Goal: Check status: Check status

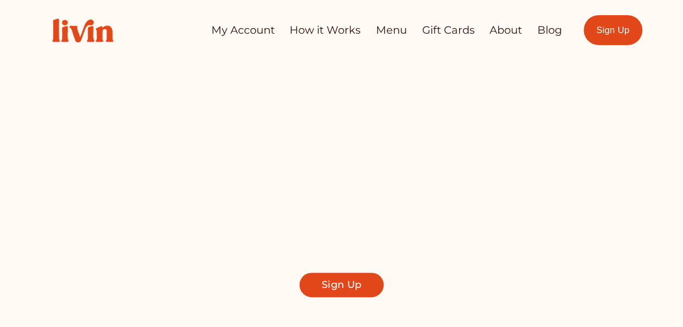
click at [255, 32] on link "My Account" at bounding box center [243, 30] width 64 height 21
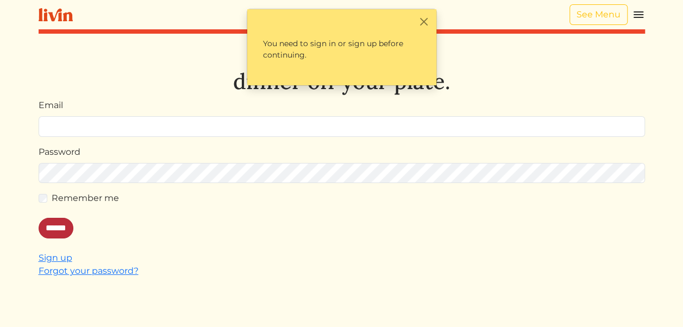
type input "**********"
click at [63, 225] on input "******" at bounding box center [56, 228] width 35 height 21
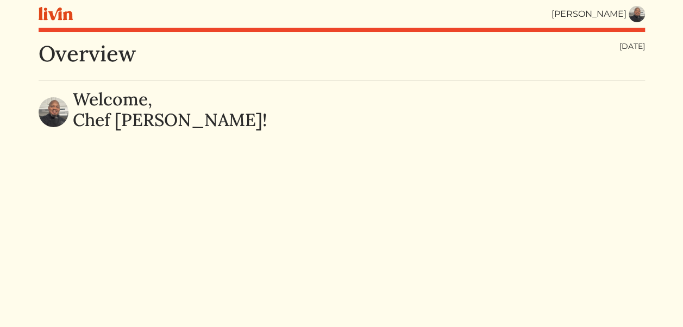
click at [637, 14] on img at bounding box center [637, 14] width 16 height 16
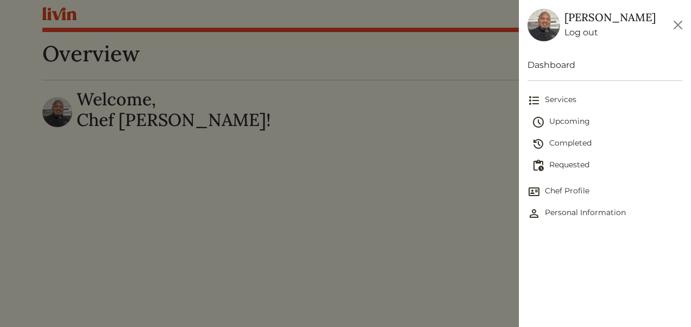
click at [567, 118] on span "Upcoming" at bounding box center [607, 122] width 150 height 13
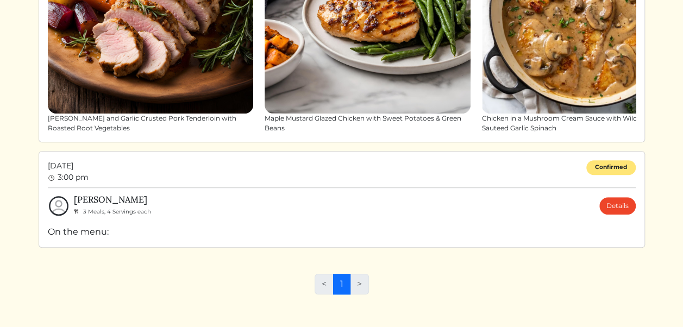
scroll to position [243, 0]
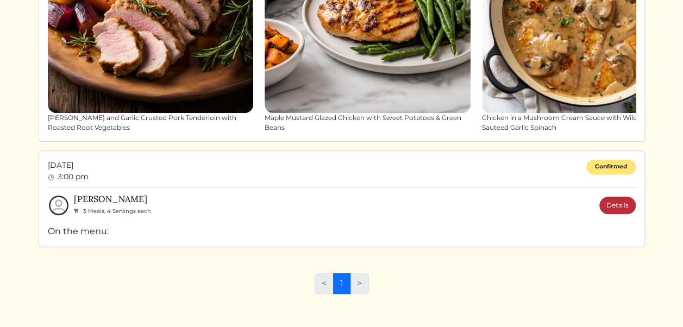
click at [615, 200] on link "Details" at bounding box center [617, 205] width 36 height 17
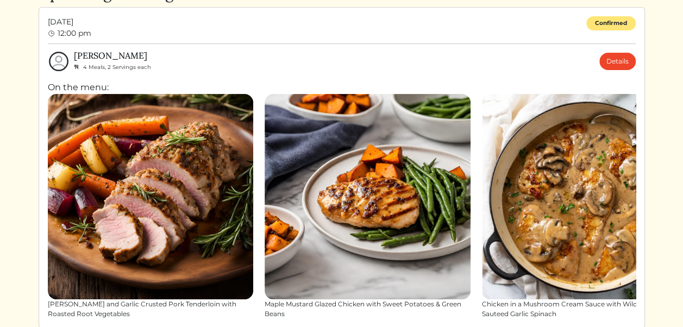
scroll to position [57, 0]
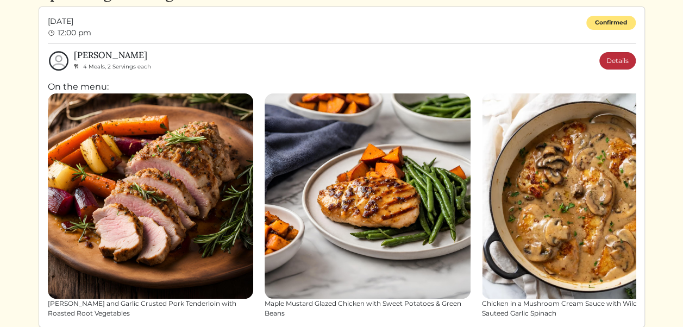
click at [614, 62] on link "Details" at bounding box center [617, 60] width 36 height 17
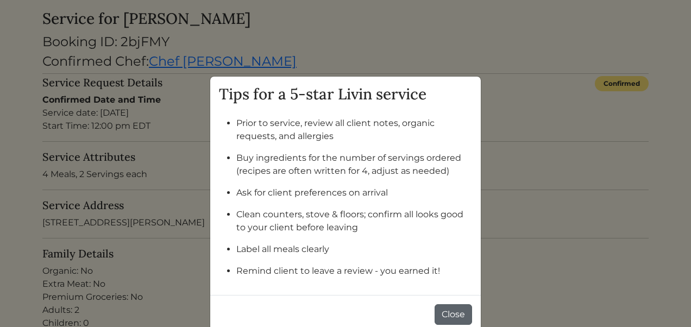
click at [448, 316] on button "Close" at bounding box center [453, 314] width 37 height 21
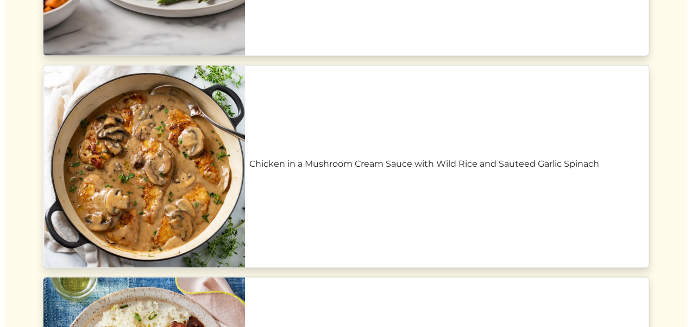
scroll to position [853, 0]
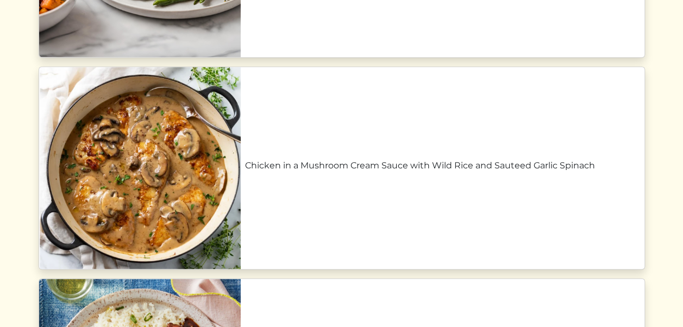
click at [245, 172] on link "Chicken in a Mushroom Cream Sauce with Wild Rice and Sauteed Garlic Spinach" at bounding box center [442, 165] width 395 height 13
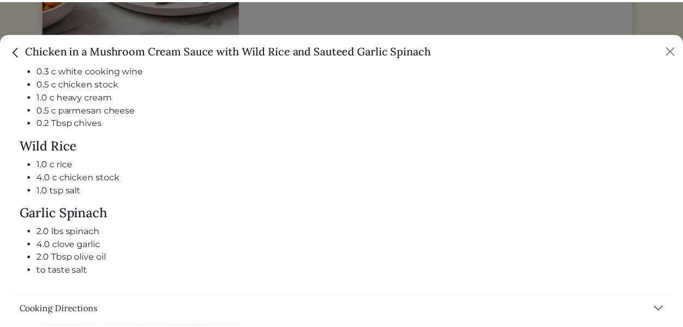
scroll to position [582, 0]
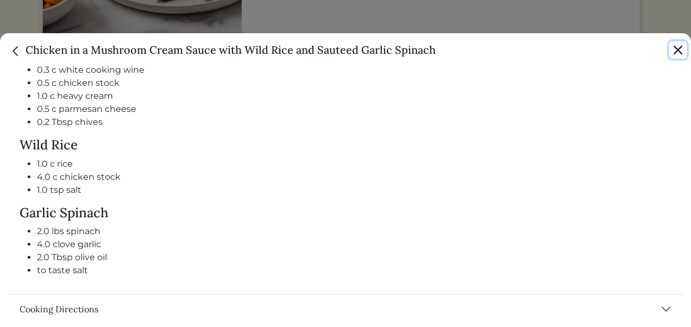
click at [677, 51] on button "Close" at bounding box center [677, 49] width 17 height 17
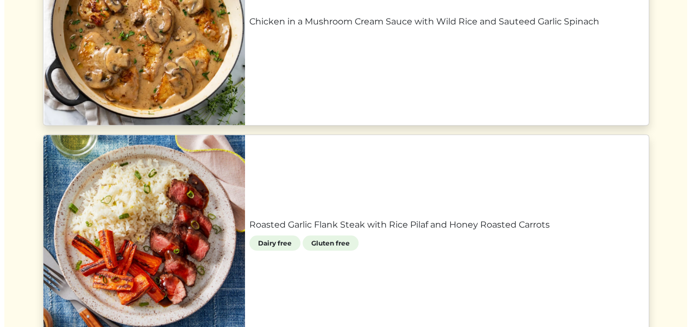
scroll to position [997, 0]
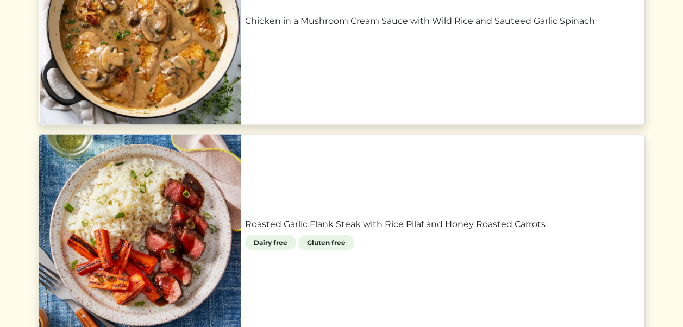
click at [245, 230] on link "Roasted Garlic Flank Steak with Rice Pilaf and Honey Roasted Carrots" at bounding box center [442, 223] width 395 height 13
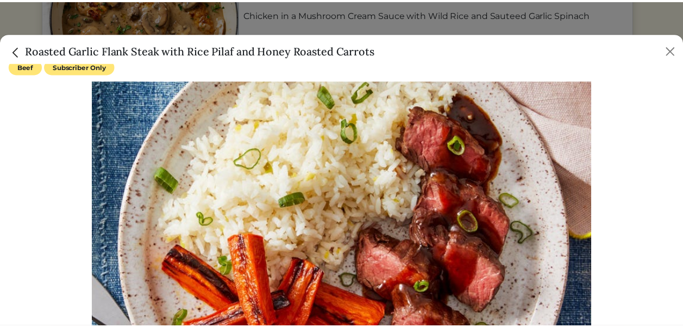
scroll to position [0, 0]
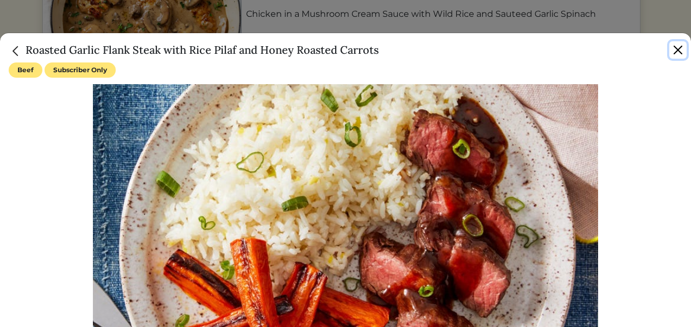
click at [678, 52] on button "Close" at bounding box center [677, 49] width 17 height 17
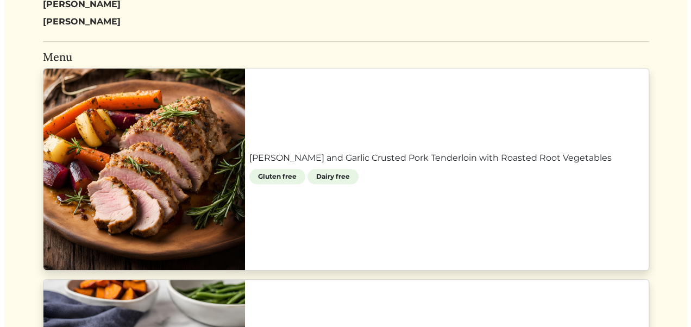
scroll to position [428, 0]
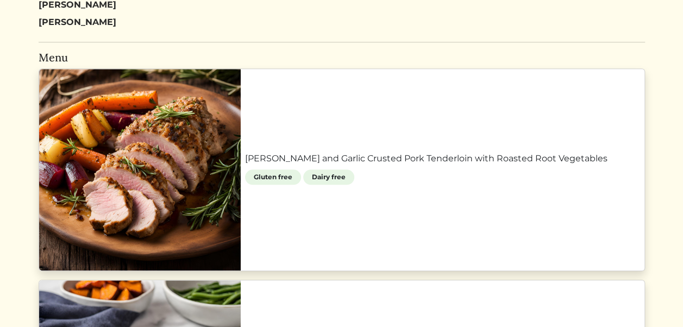
click at [245, 152] on link "[PERSON_NAME] and Garlic Crusted Pork Tenderloin with Roasted Root Vegetables" at bounding box center [442, 158] width 395 height 13
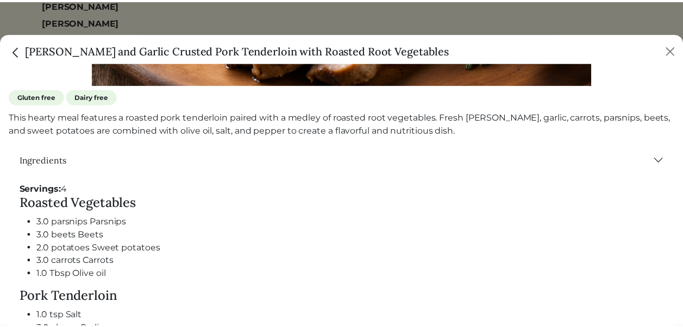
scroll to position [336, 0]
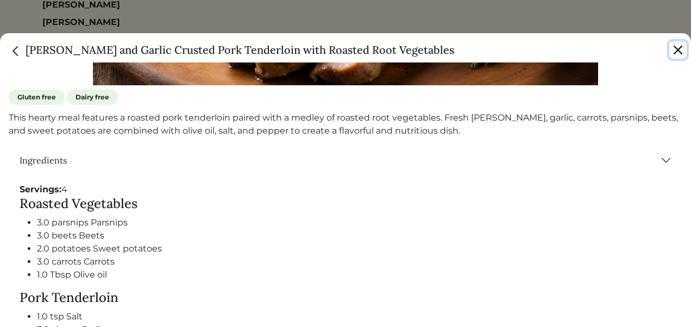
click at [676, 49] on button "Close" at bounding box center [677, 49] width 17 height 17
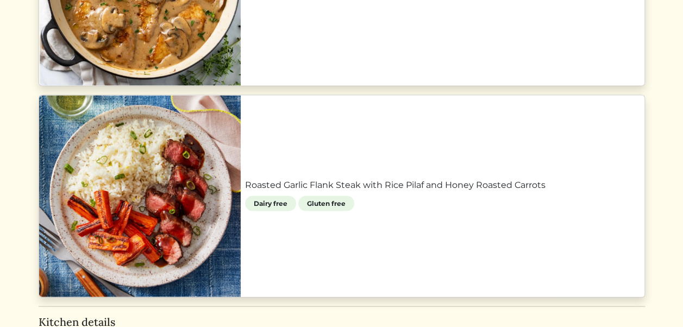
scroll to position [1044, 0]
